Goal: Information Seeking & Learning: Learn about a topic

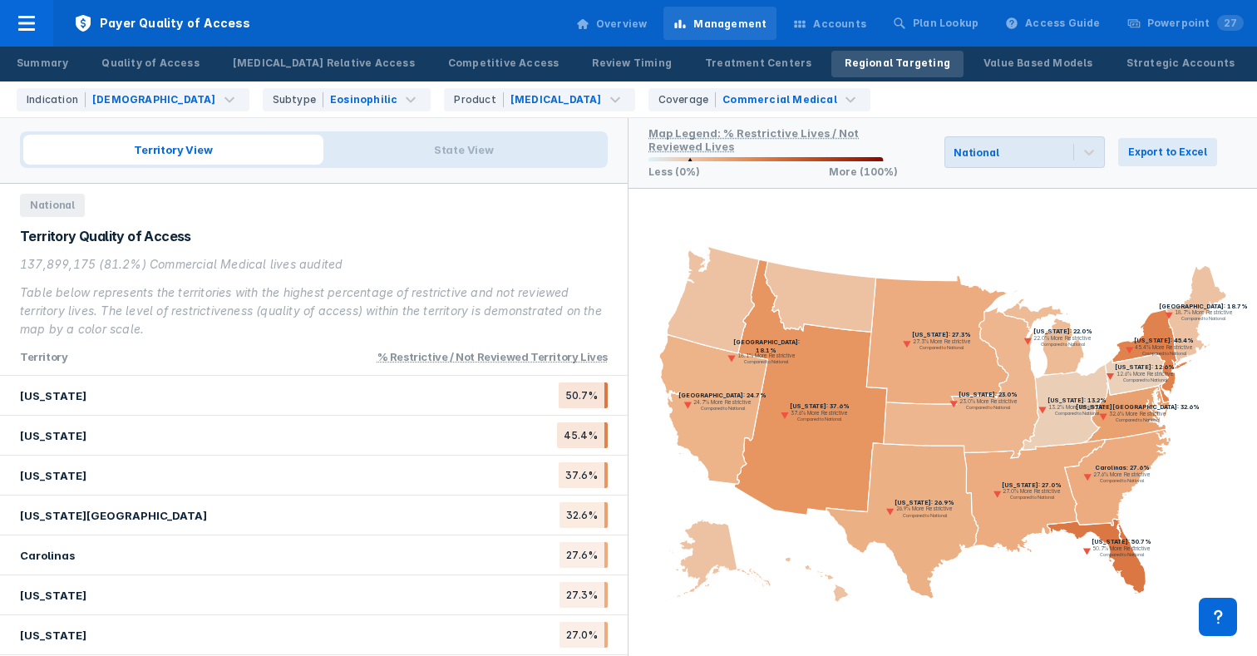
click at [409, 330] on div "Table below represents the territories with the highest percentage of restricti…" at bounding box center [314, 311] width 588 height 55
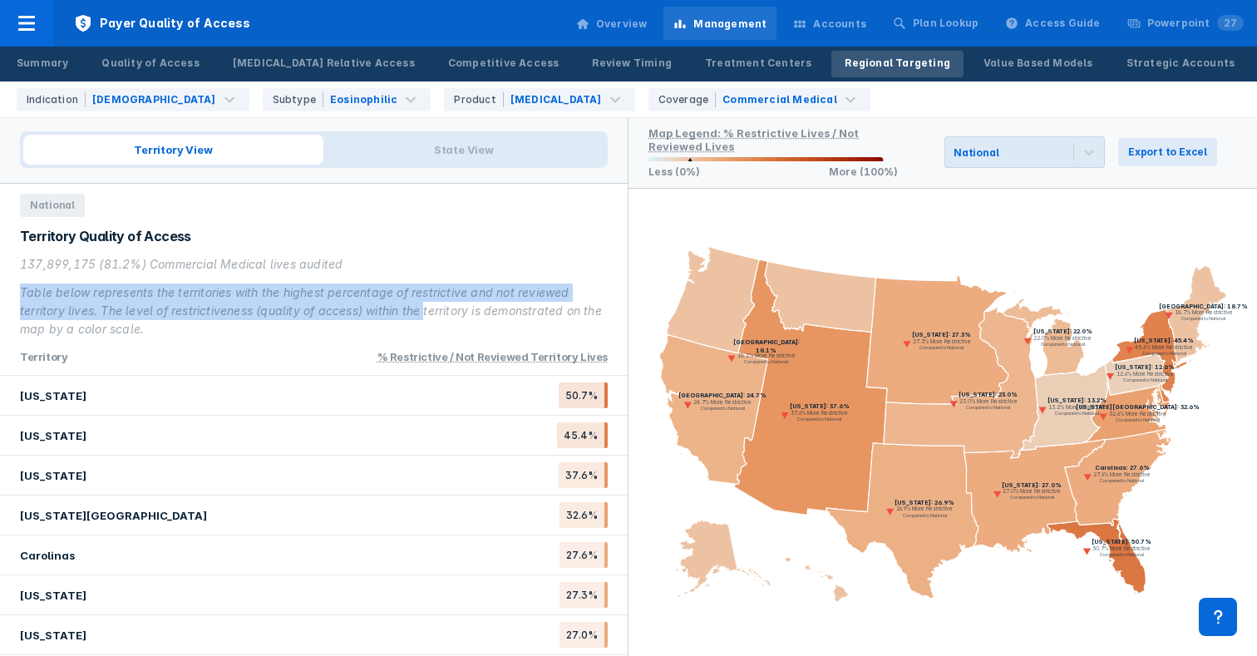
drag, startPoint x: 427, startPoint y: 314, endPoint x: 419, endPoint y: 265, distance: 48.8
click at [419, 265] on div "137,899,175 (81.2%) Commercial Medical lives audited Table below represents the…" at bounding box center [314, 296] width 588 height 83
click at [419, 265] on div "137,899,175 (81.2%) Commercial Medical lives audited" at bounding box center [314, 264] width 588 height 18
drag, startPoint x: 429, startPoint y: 287, endPoint x: 432, endPoint y: 322, distance: 35.1
click at [432, 322] on div "137,899,175 (81.2%) Commercial Medical lives audited Table below represents the…" at bounding box center [314, 296] width 588 height 83
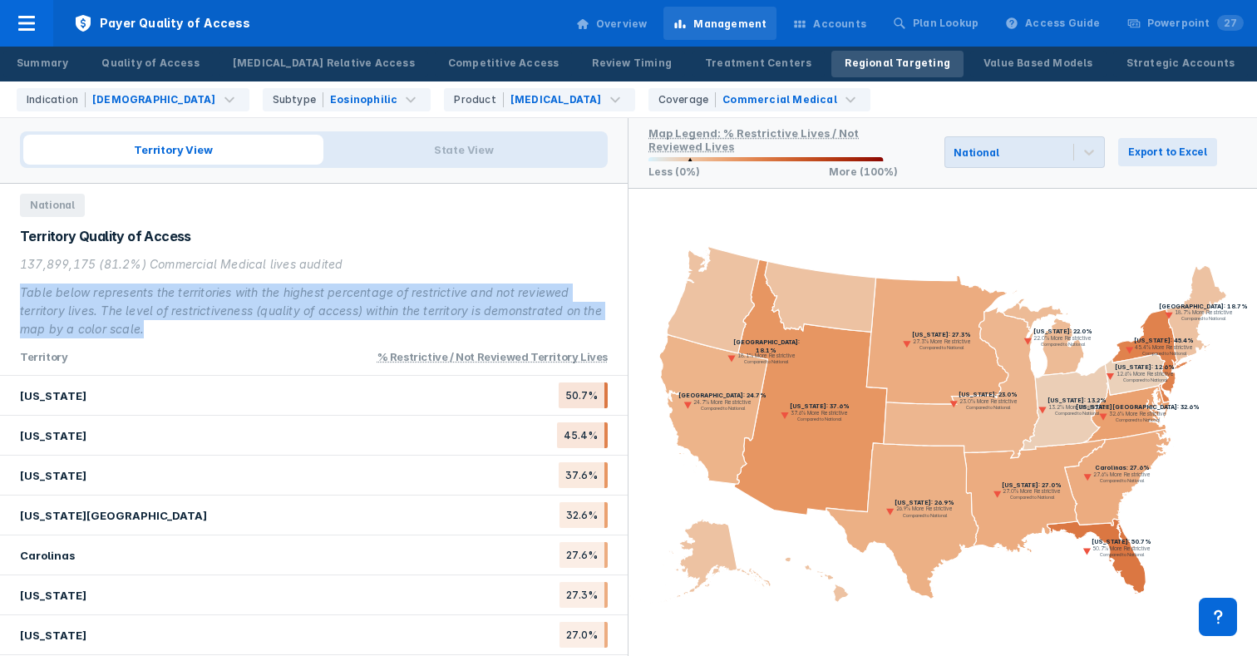
click at [432, 323] on div "Table below represents the territories with the highest percentage of restricti…" at bounding box center [314, 311] width 588 height 55
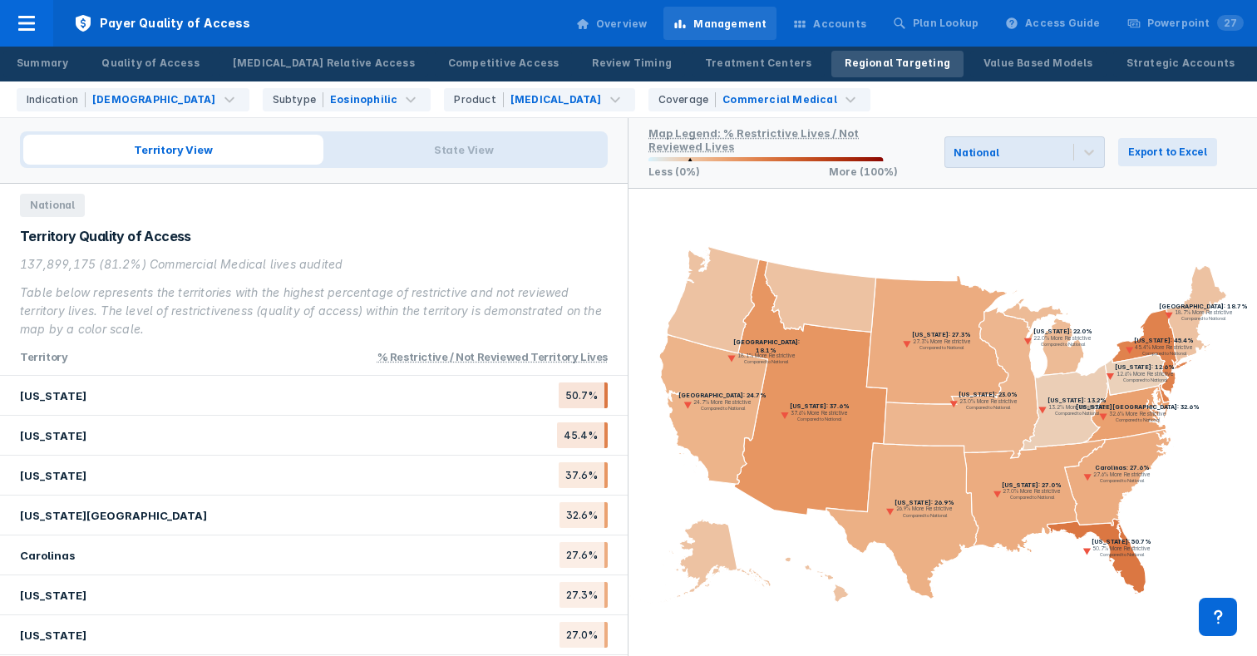
click at [455, 278] on div "137,899,175 (81.2%) Commercial Medical lives audited Table below represents the…" at bounding box center [314, 296] width 588 height 83
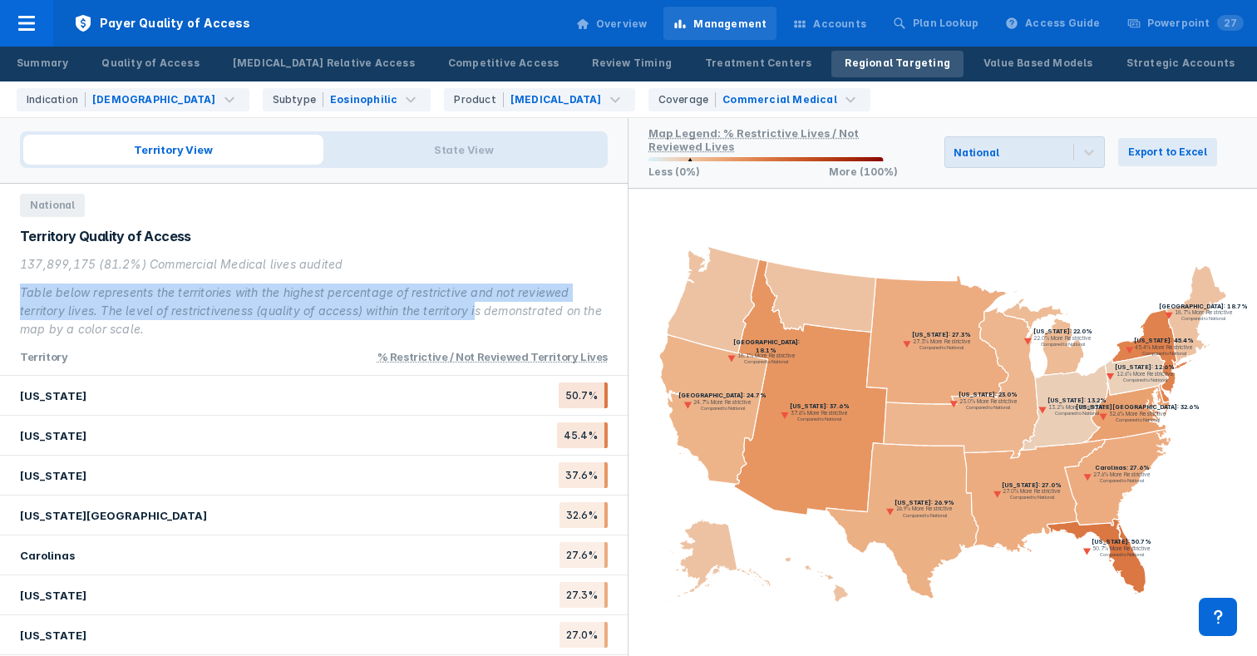
drag, startPoint x: 451, startPoint y: 255, endPoint x: 481, endPoint y: 319, distance: 70.7
click at [477, 313] on div "137,899,175 (81.2%) Commercial Medical lives audited Table below represents the…" at bounding box center [314, 296] width 588 height 83
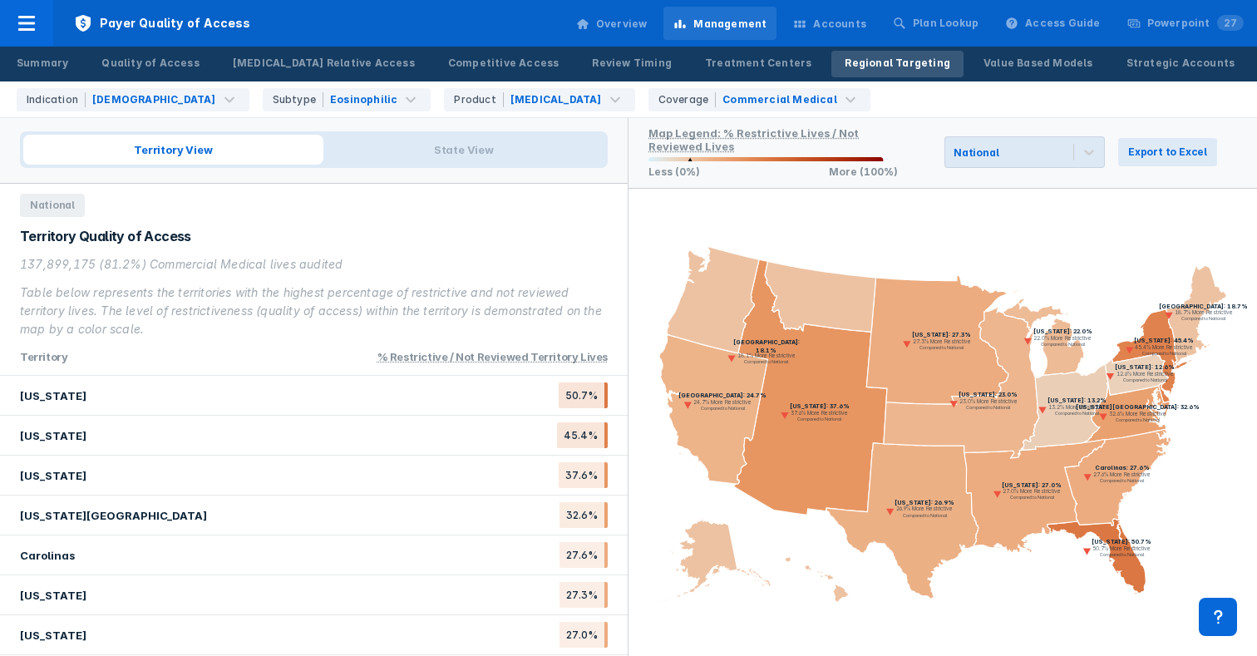
click at [482, 318] on div "Table below represents the territories with the highest percentage of restricti…" at bounding box center [314, 311] width 588 height 55
click at [207, 259] on div "137,899,175 (81.2%) Commercial Medical lives audited" at bounding box center [314, 264] width 588 height 18
click at [72, 264] on div "137,899,175 (81.2%) Commercial Medical lives audited" at bounding box center [314, 264] width 588 height 18
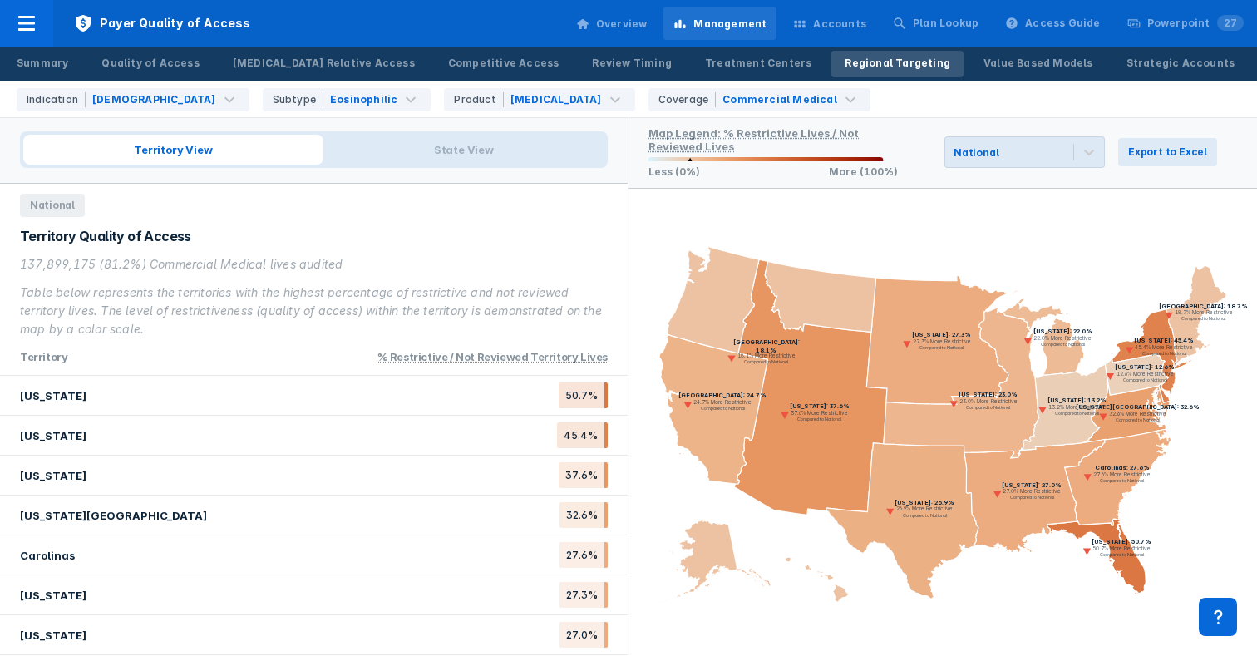
click at [76, 262] on div "137,899,175 (81.2%) Commercial Medical lives audited" at bounding box center [314, 264] width 588 height 18
click at [136, 264] on div "137,899,175 (81.2%) Commercial Medical lives audited" at bounding box center [314, 264] width 588 height 18
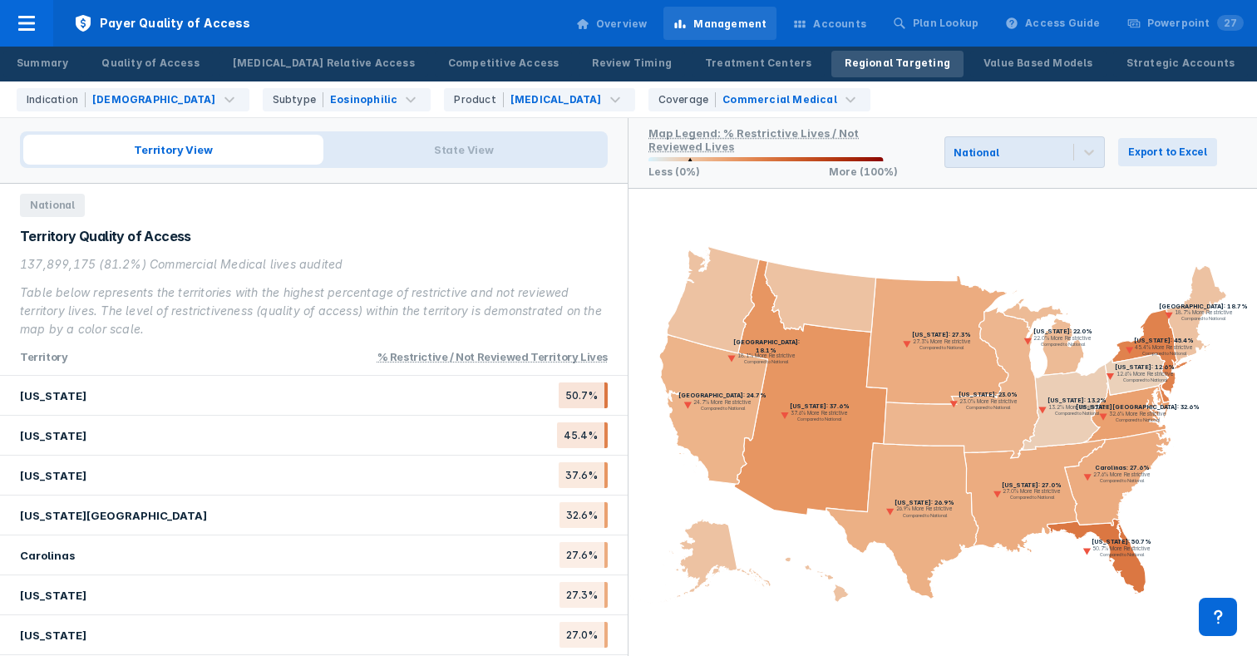
click at [226, 254] on div "Territory Quality of Access 137,899,175 (81.2%) Commercial Medical lives audite…" at bounding box center [314, 282] width 588 height 111
click at [328, 259] on div "137,899,175 (81.2%) Commercial Medical lives audited" at bounding box center [314, 264] width 588 height 18
click at [531, 307] on div "Table below represents the territories with the highest percentage of restricti…" at bounding box center [314, 311] width 588 height 55
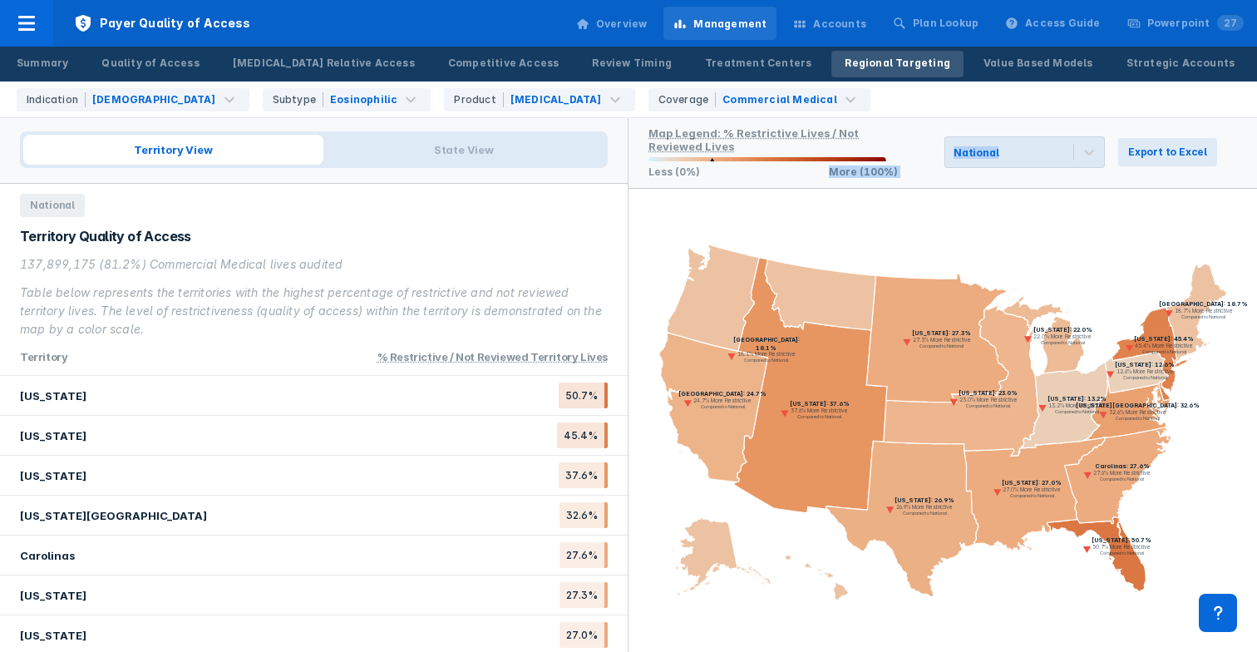
drag, startPoint x: 807, startPoint y: 171, endPoint x: 921, endPoint y: 175, distance: 114.0
click at [921, 175] on div "Map Legend: % Restrictive Lives / Not Reviewed Lives Less (0%) More (100%) Nati…" at bounding box center [943, 152] width 629 height 72
drag, startPoint x: 909, startPoint y: 175, endPoint x: 647, endPoint y: 133, distance: 265.2
click at [647, 133] on div "Map Legend: % Restrictive Lives / Not Reviewed Lives Less (0%) More (100%) Nati…" at bounding box center [943, 152] width 629 height 72
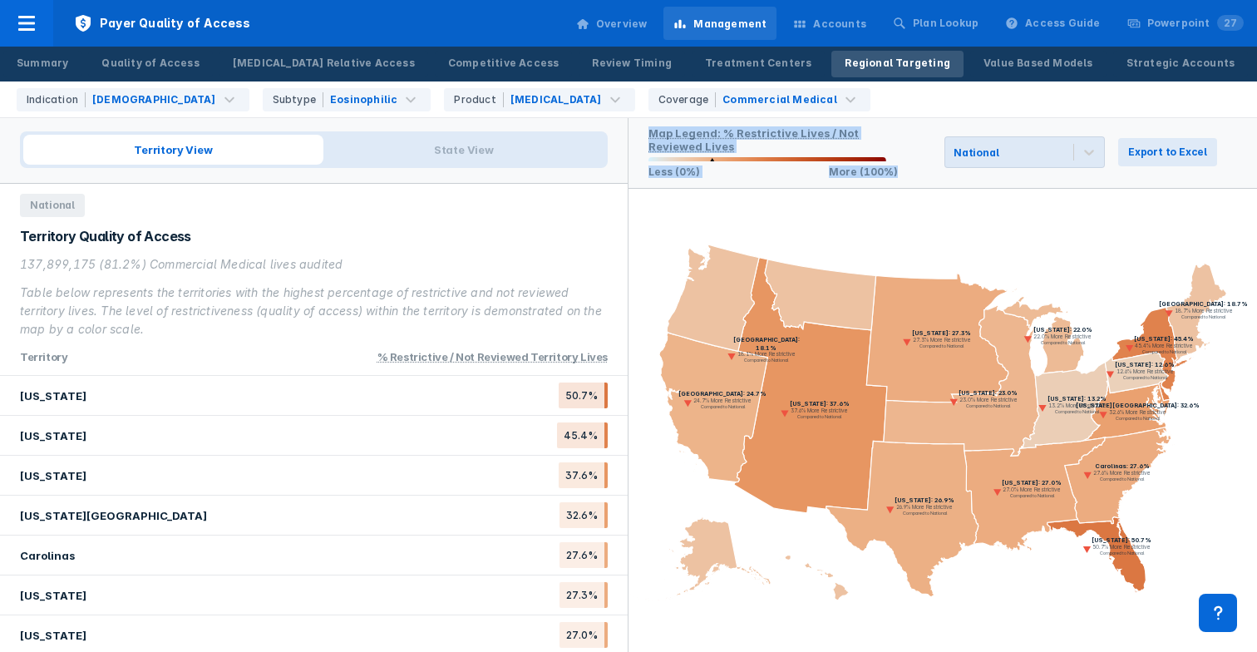
click at [789, 151] on div "Map Legend: % Restrictive Lives / Not Reviewed Lives" at bounding box center [773, 139] width 249 height 27
drag, startPoint x: 796, startPoint y: 175, endPoint x: 902, endPoint y: 182, distance: 106.6
click at [902, 182] on div "Map Legend: % Restrictive Lives / Not Reviewed Lives Less (0%) More (100%) Nati…" at bounding box center [943, 152] width 629 height 72
click at [902, 181] on div "Map Legend: % Restrictive Lives / Not Reviewed Lives Less (0%) More (100%) Nati…" at bounding box center [943, 152] width 629 height 72
drag, startPoint x: 905, startPoint y: 177, endPoint x: 810, endPoint y: 170, distance: 95.1
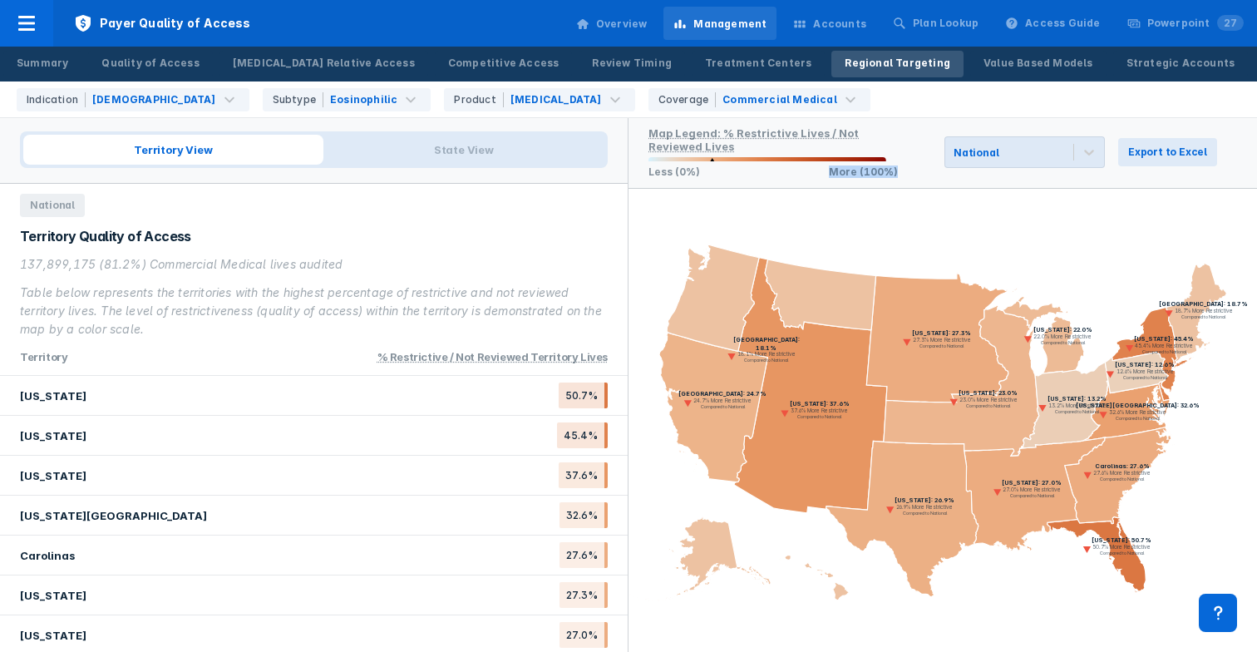
click at [810, 170] on div "Map Legend: % Restrictive Lives / Not Reviewed Lives Less (0%) More (100%) Nati…" at bounding box center [943, 152] width 629 height 72
click at [810, 170] on div "Less (0%) More (100%)" at bounding box center [773, 169] width 249 height 17
click at [815, 169] on div "Less (0%) More (100%)" at bounding box center [773, 169] width 249 height 17
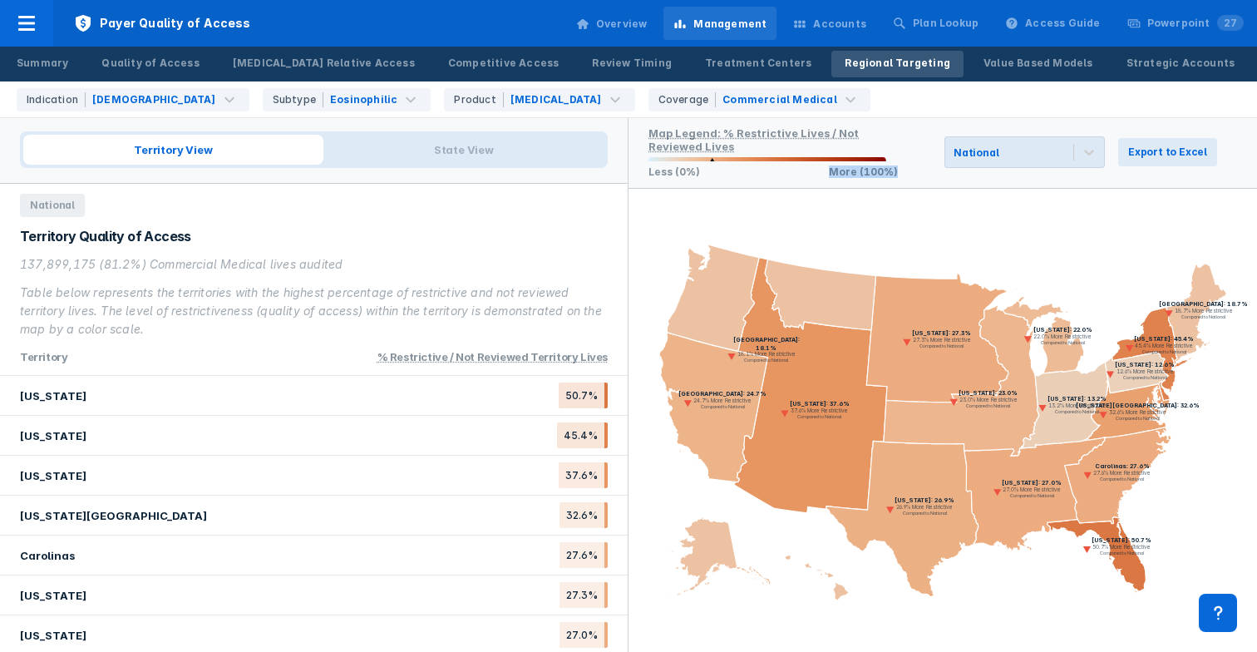
click at [816, 170] on div "Less (0%) More (100%)" at bounding box center [773, 169] width 249 height 17
click at [809, 171] on div "Less (0%) More (100%)" at bounding box center [773, 169] width 249 height 17
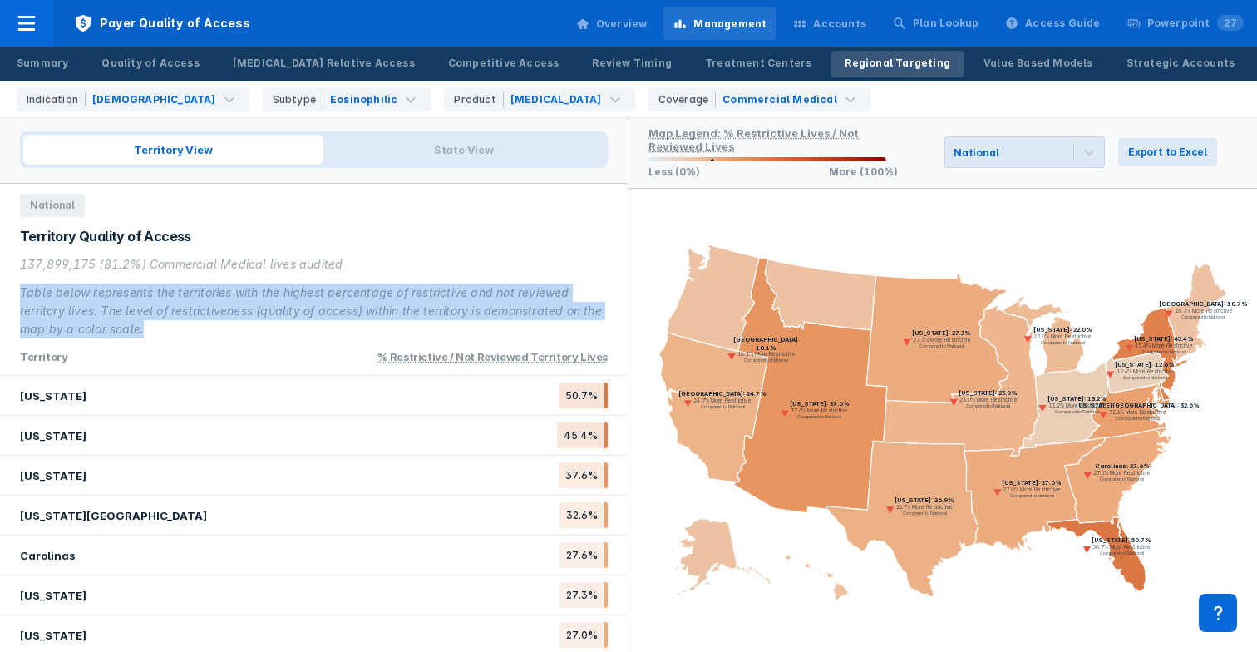
drag, startPoint x: 427, startPoint y: 336, endPoint x: 425, endPoint y: 259, distance: 76.5
click at [425, 259] on div "Territory [GEOGRAPHIC_DATA] Quality of Access 137,899,175 (81.2%) Commercial Me…" at bounding box center [314, 384] width 629 height 536
click at [425, 259] on div "137,899,175 (81.2%) Commercial Medical lives audited" at bounding box center [314, 264] width 588 height 18
drag, startPoint x: 425, startPoint y: 259, endPoint x: 452, endPoint y: 335, distance: 80.5
click at [452, 335] on div "137,899,175 (81.2%) Commercial Medical lives audited Table below represents the…" at bounding box center [314, 296] width 588 height 83
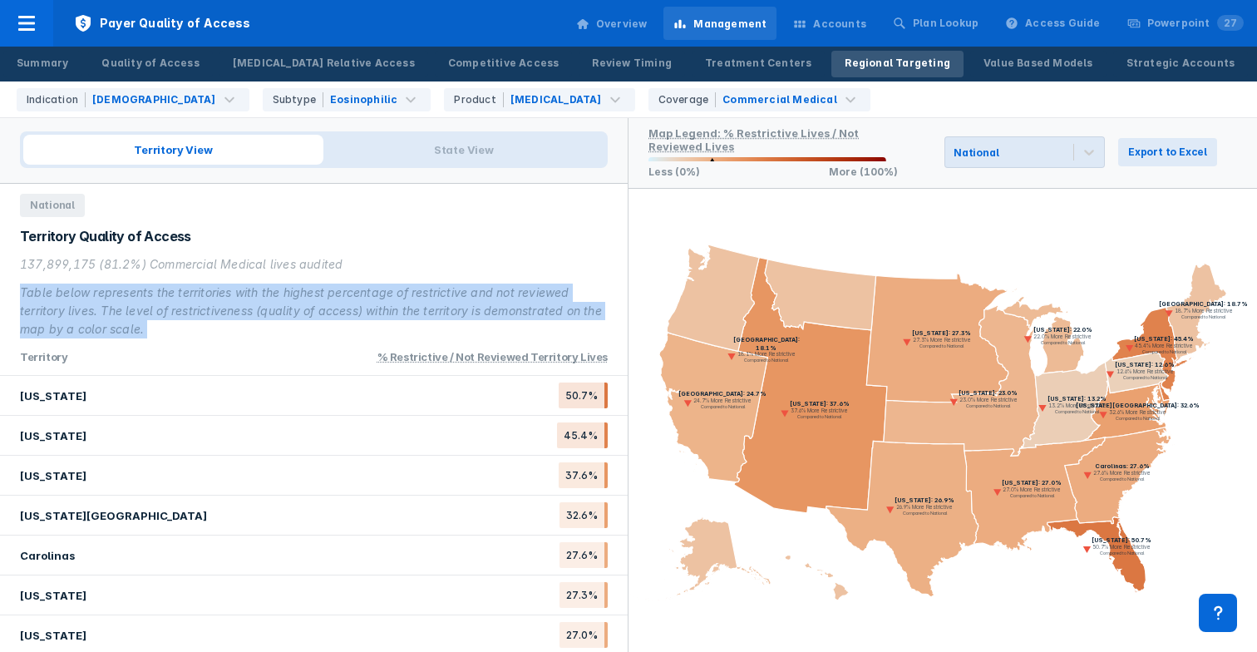
click at [452, 335] on div "Table below represents the territories with the highest percentage of restricti…" at bounding box center [314, 311] width 588 height 55
drag, startPoint x: 450, startPoint y: 313, endPoint x: 438, endPoint y: 273, distance: 41.6
click at [438, 274] on div "137,899,175 (81.2%) Commercial Medical lives audited Table below represents the…" at bounding box center [314, 296] width 588 height 83
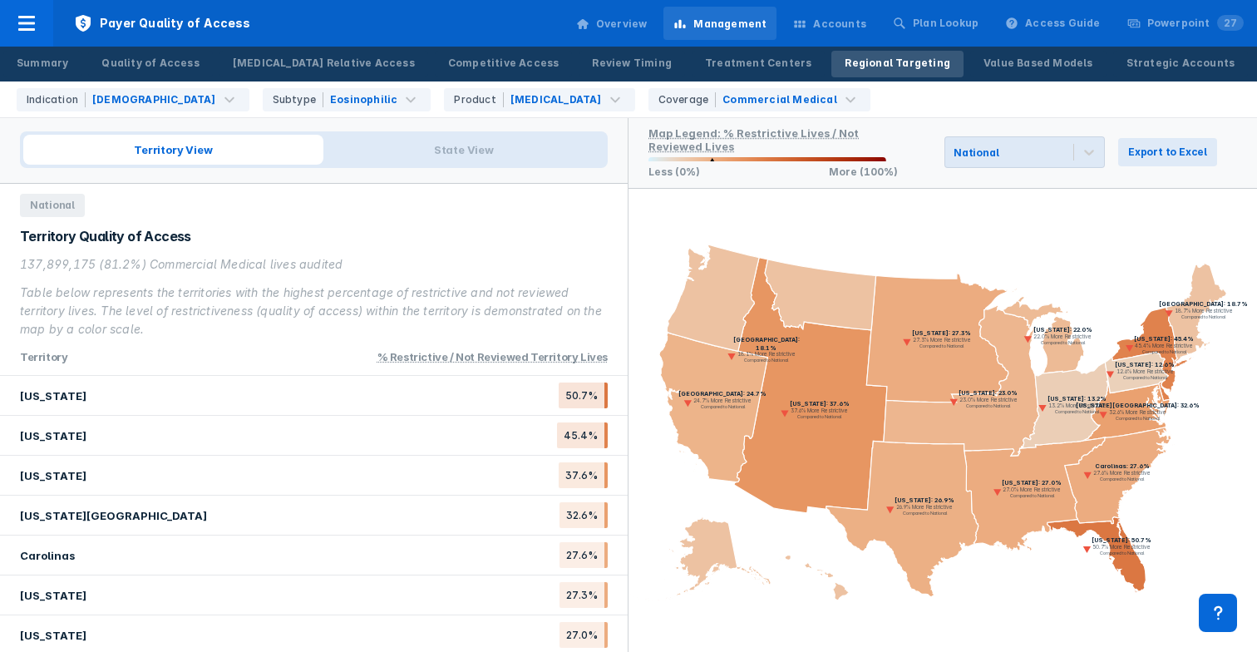
click at [438, 273] on div "137,899,175 (81.2%) Commercial Medical lives audited" at bounding box center [314, 264] width 588 height 18
click at [916, 324] on icon at bounding box center [937, 338] width 142 height 129
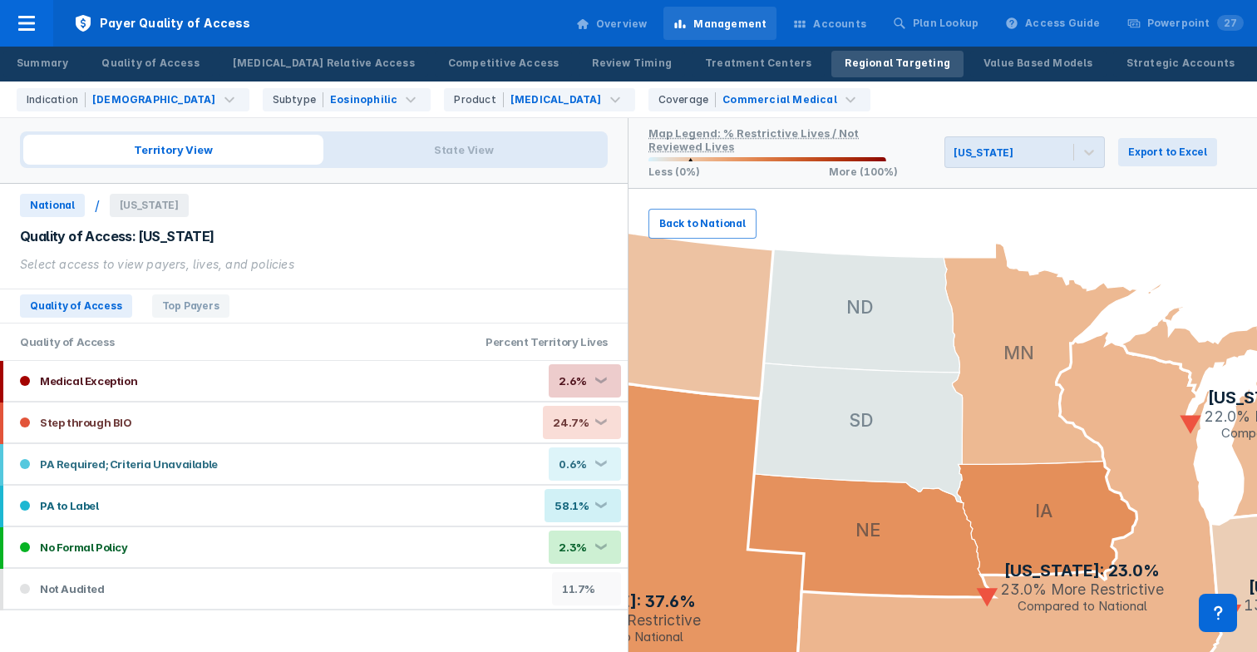
click at [696, 212] on button "Back to National" at bounding box center [703, 224] width 108 height 30
